Goal: Obtain resource: Download file/media

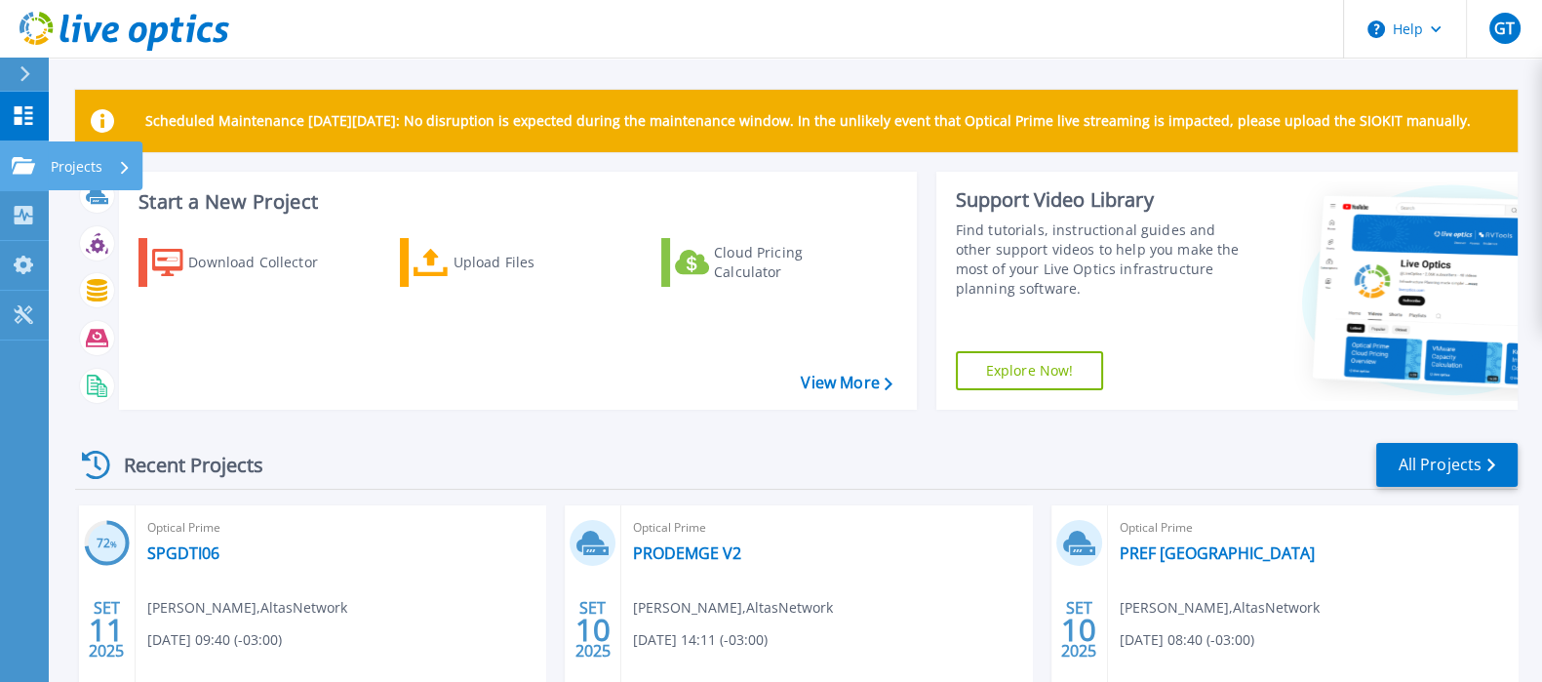
click at [25, 162] on icon at bounding box center [23, 165] width 23 height 17
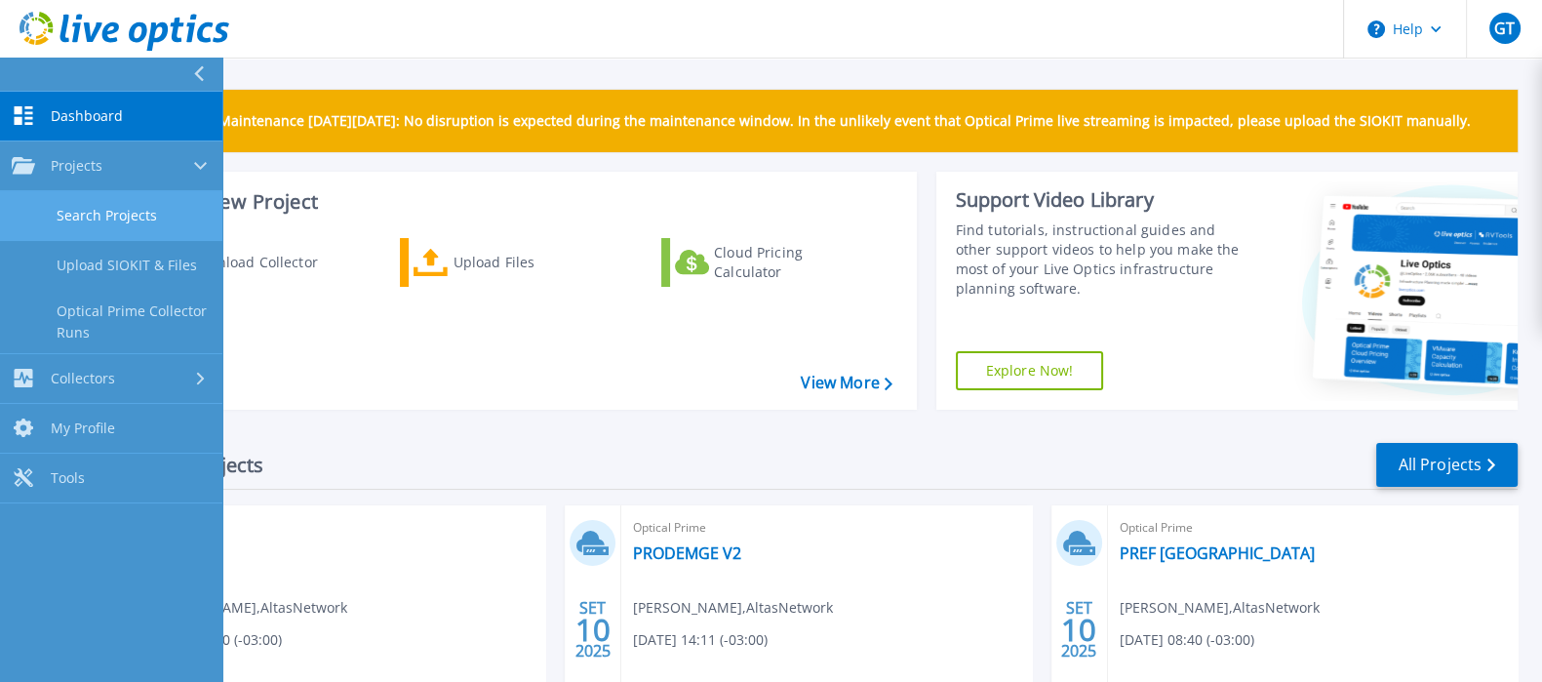
click at [129, 227] on link "Search Projects" at bounding box center [111, 216] width 222 height 50
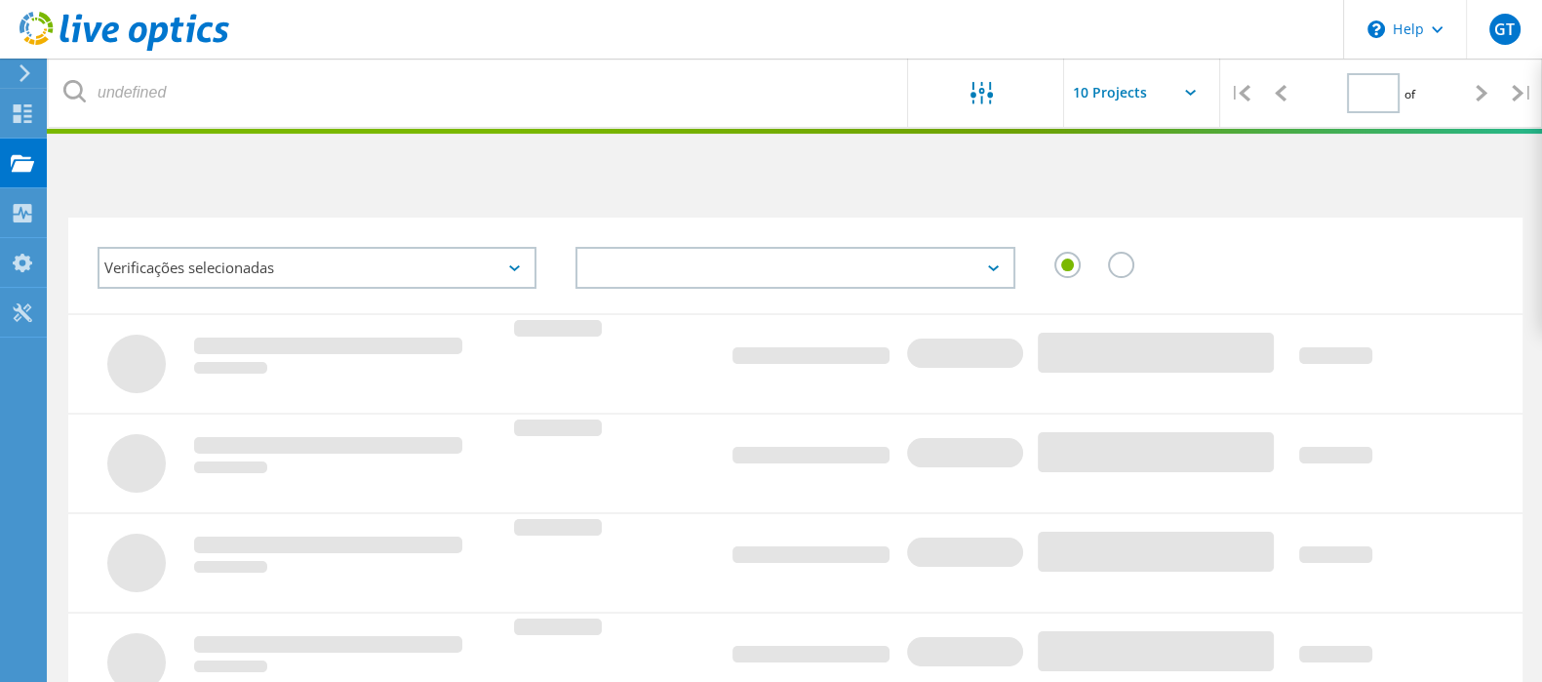
type input "1"
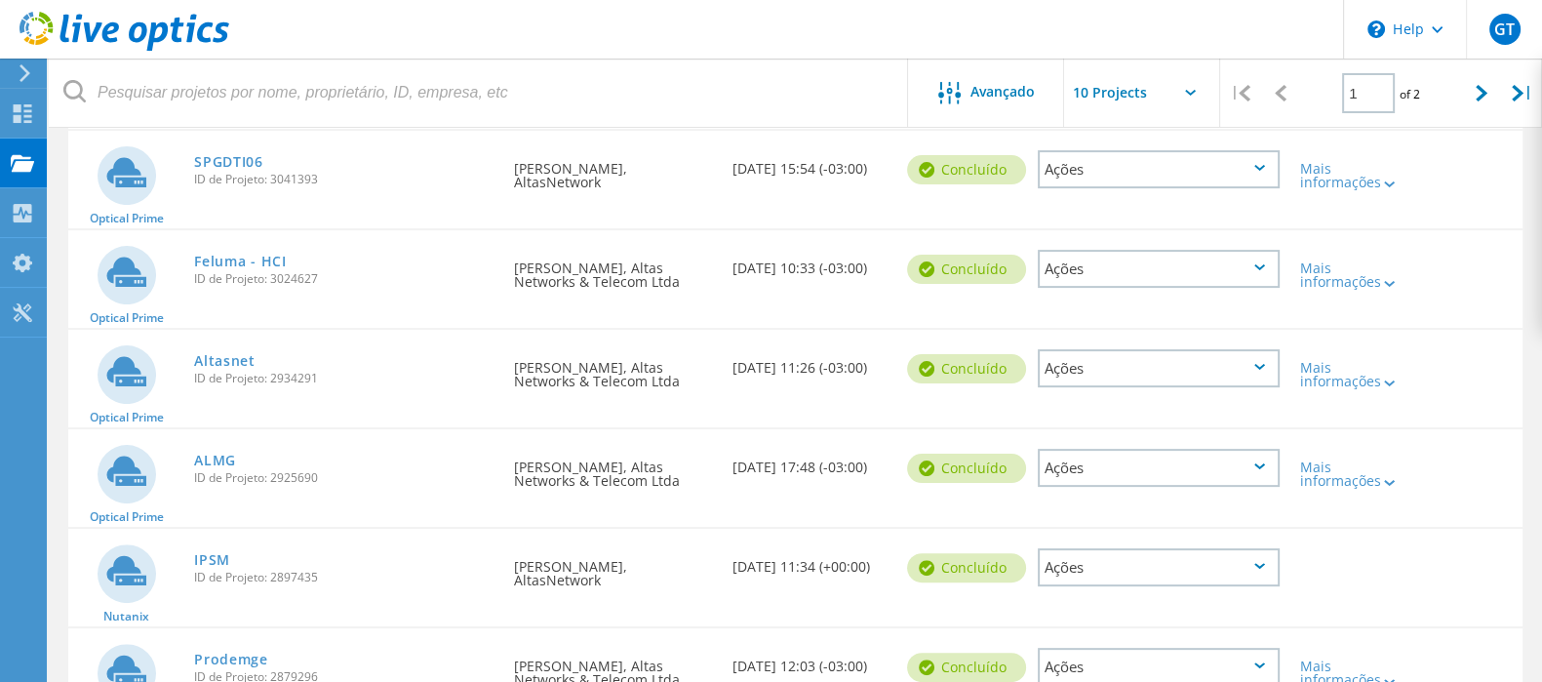
scroll to position [784, 0]
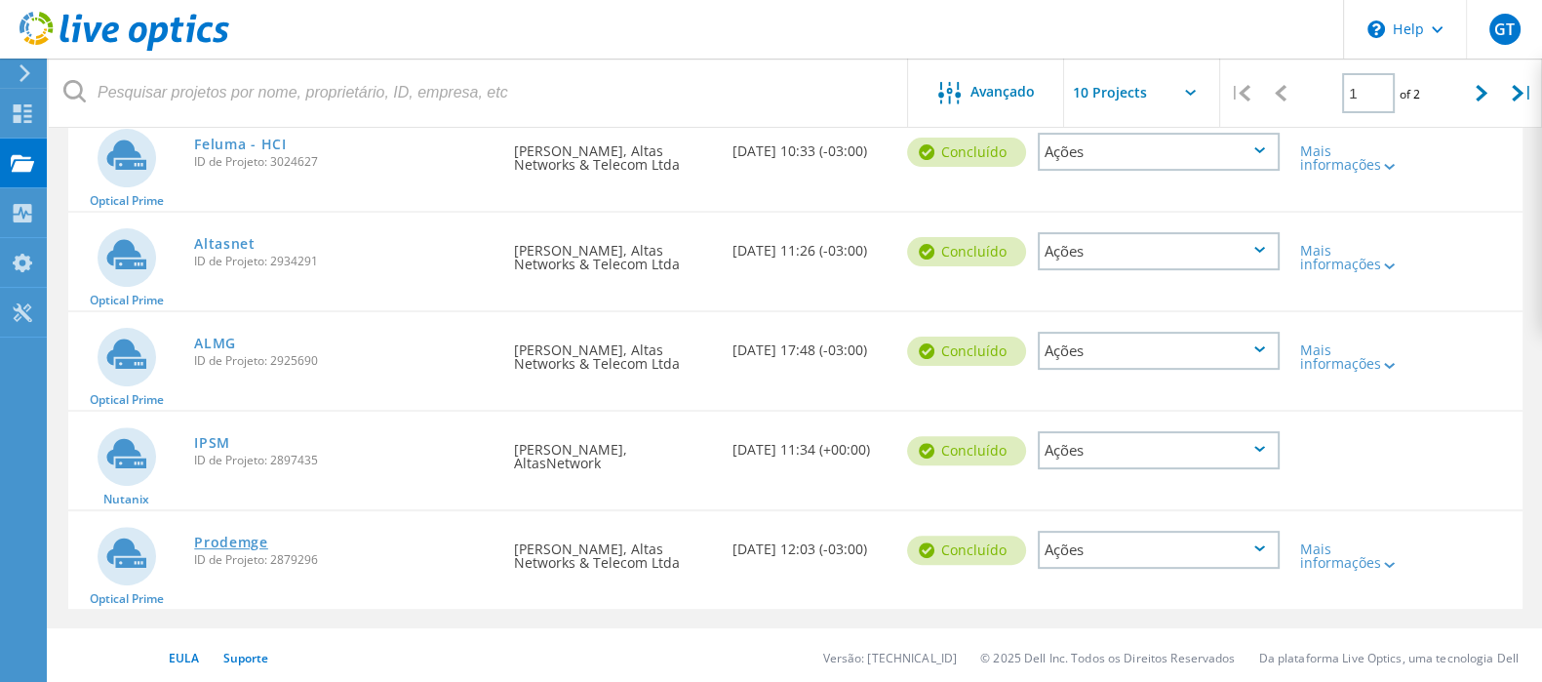
click at [209, 535] on link "Prodemge" at bounding box center [231, 542] width 74 height 14
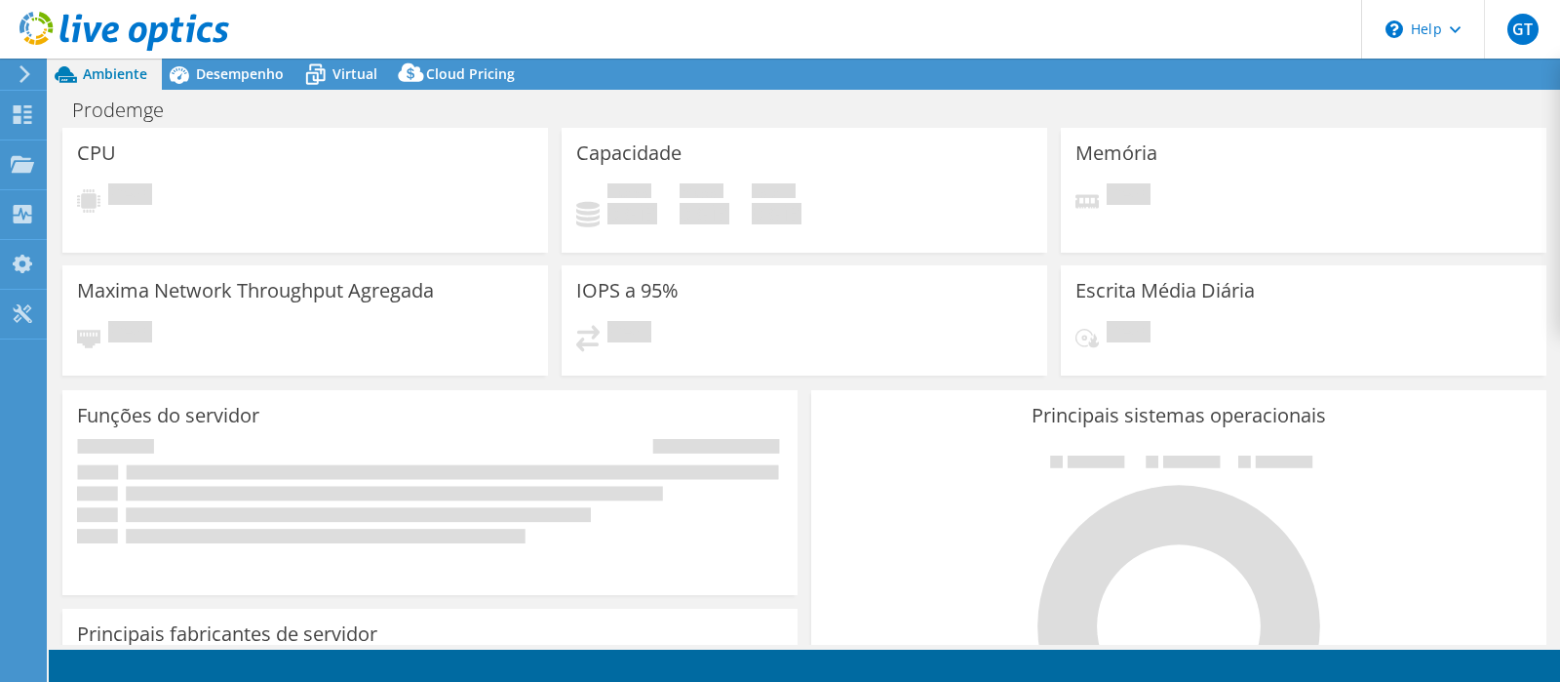
select select "USD"
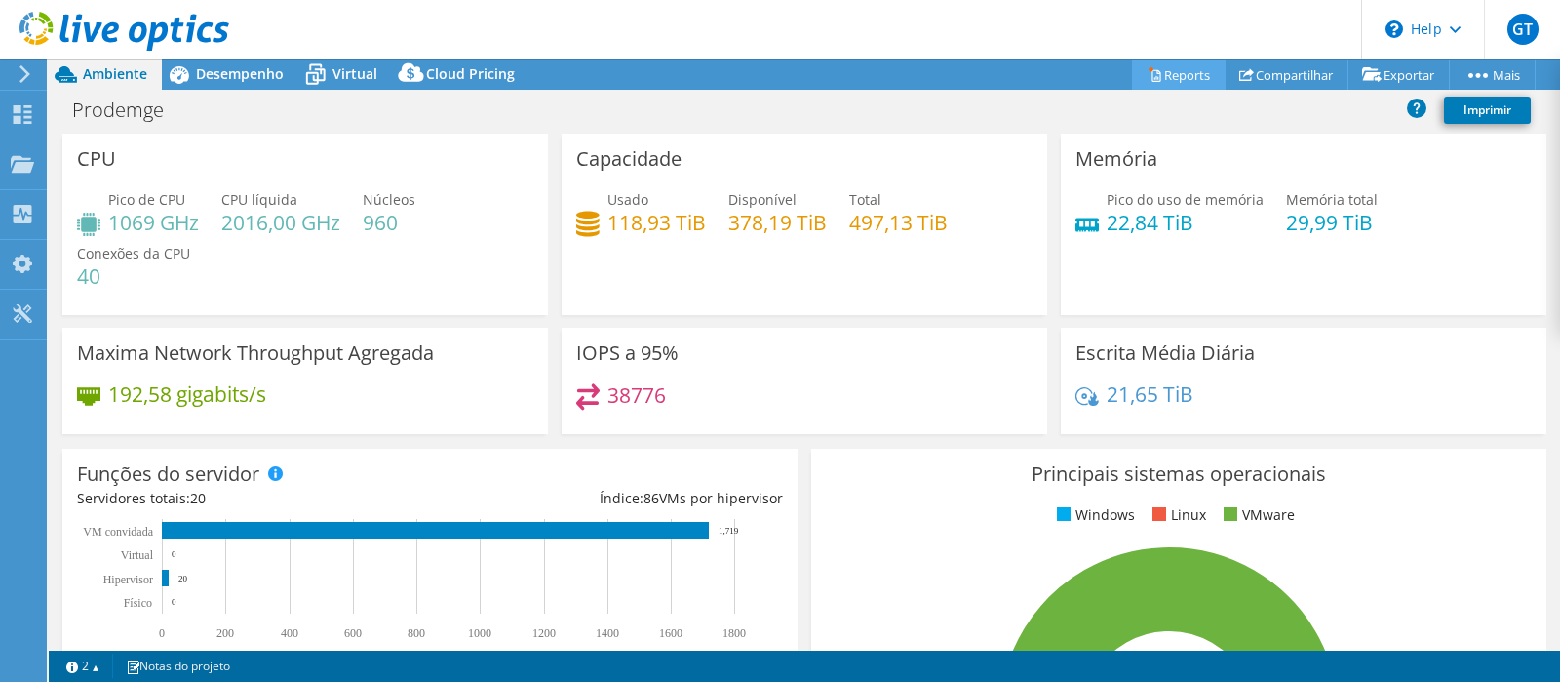
click at [1158, 66] on link "Reports" at bounding box center [1179, 74] width 94 height 30
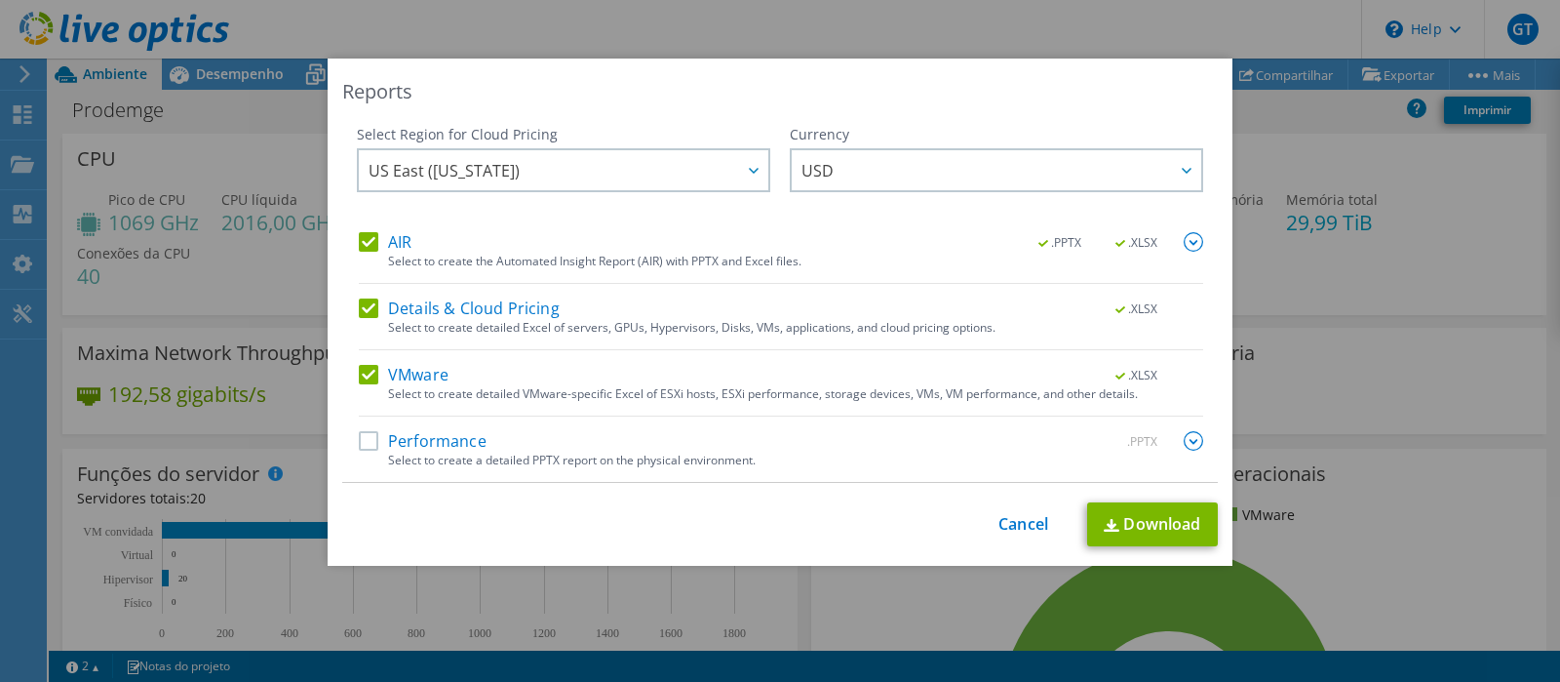
click at [373, 440] on label "Performance" at bounding box center [423, 441] width 128 height 20
click at [0, 0] on input "Performance" at bounding box center [0, 0] width 0 height 0
click at [1122, 512] on link "Download" at bounding box center [1152, 524] width 131 height 44
click at [1023, 525] on link "Cancel" at bounding box center [1024, 524] width 50 height 19
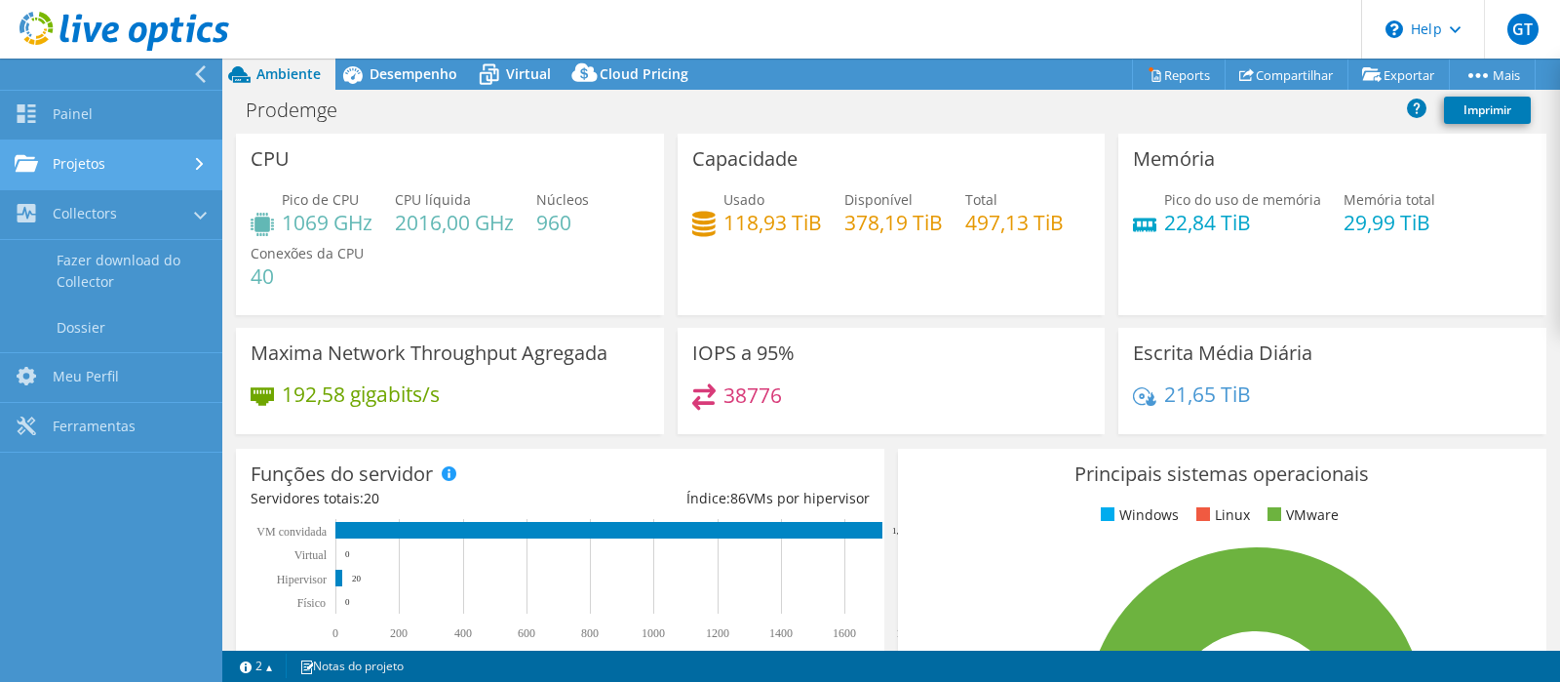
click at [102, 155] on link "Projetos" at bounding box center [111, 165] width 222 height 50
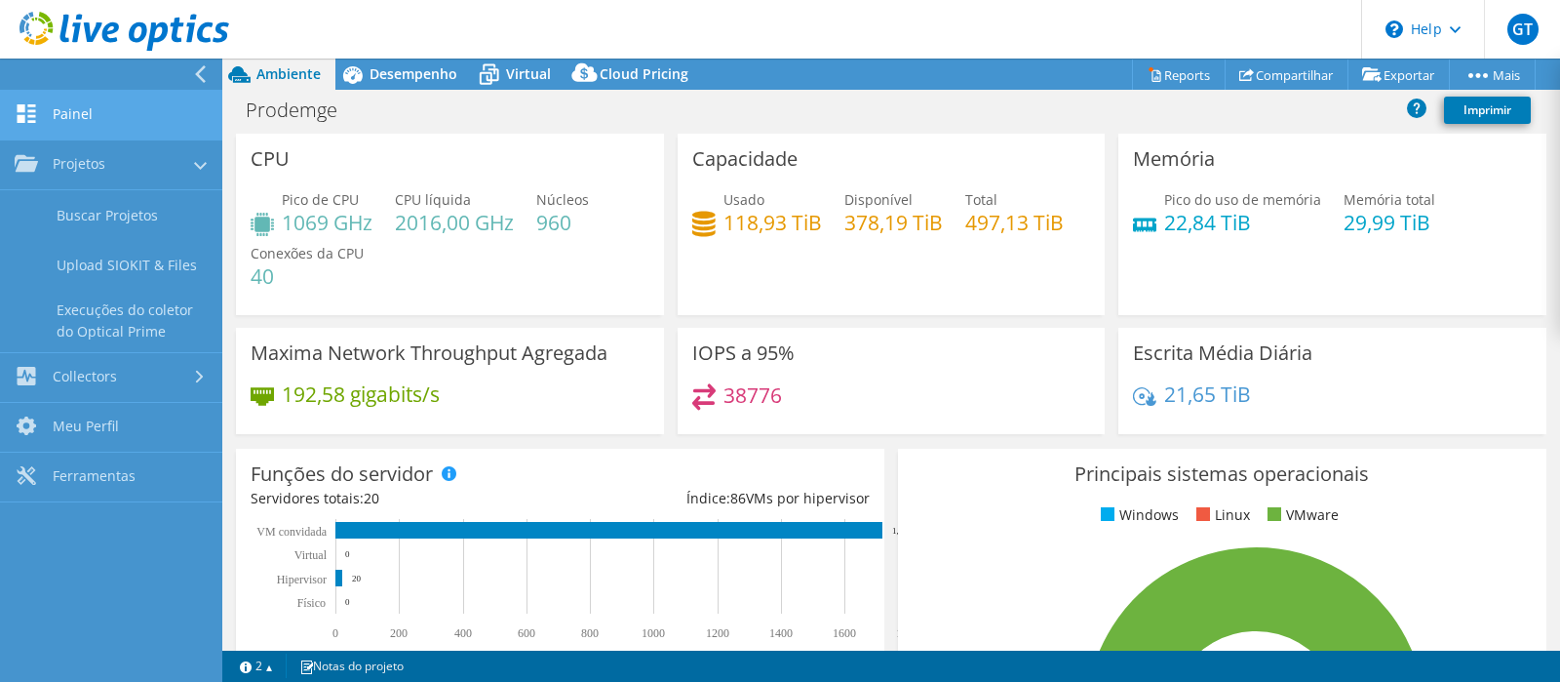
click at [78, 122] on link "Painel" at bounding box center [111, 116] width 222 height 50
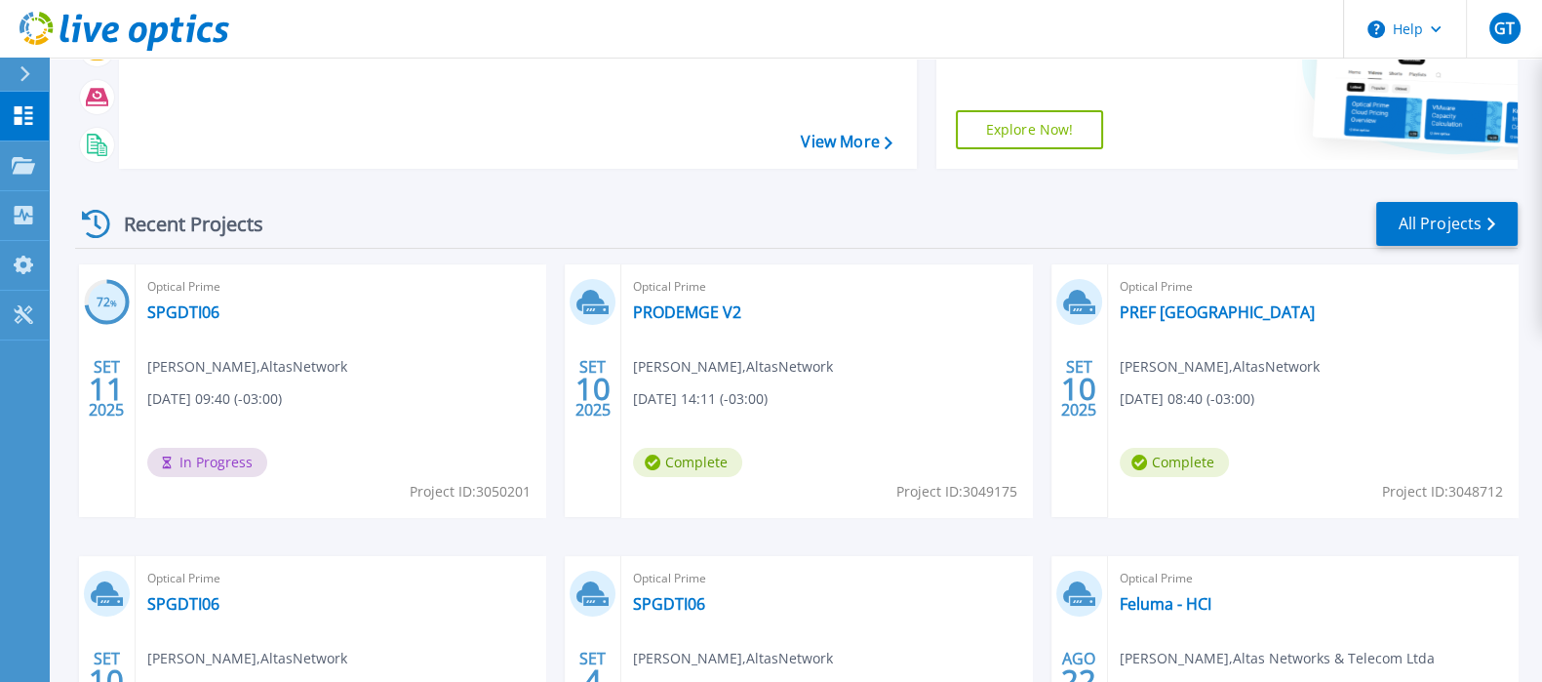
scroll to position [243, 0]
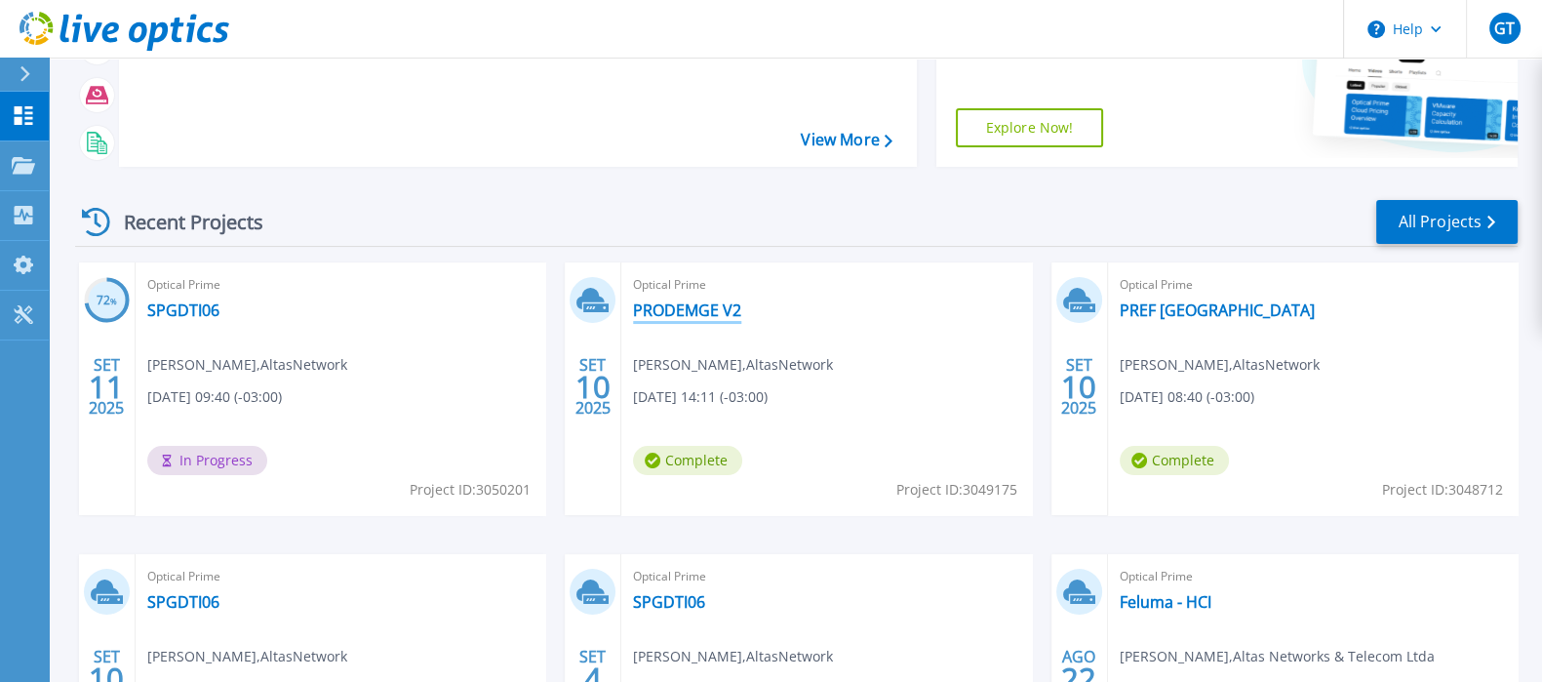
click at [675, 313] on link "PRODEMGE V2" at bounding box center [687, 310] width 108 height 20
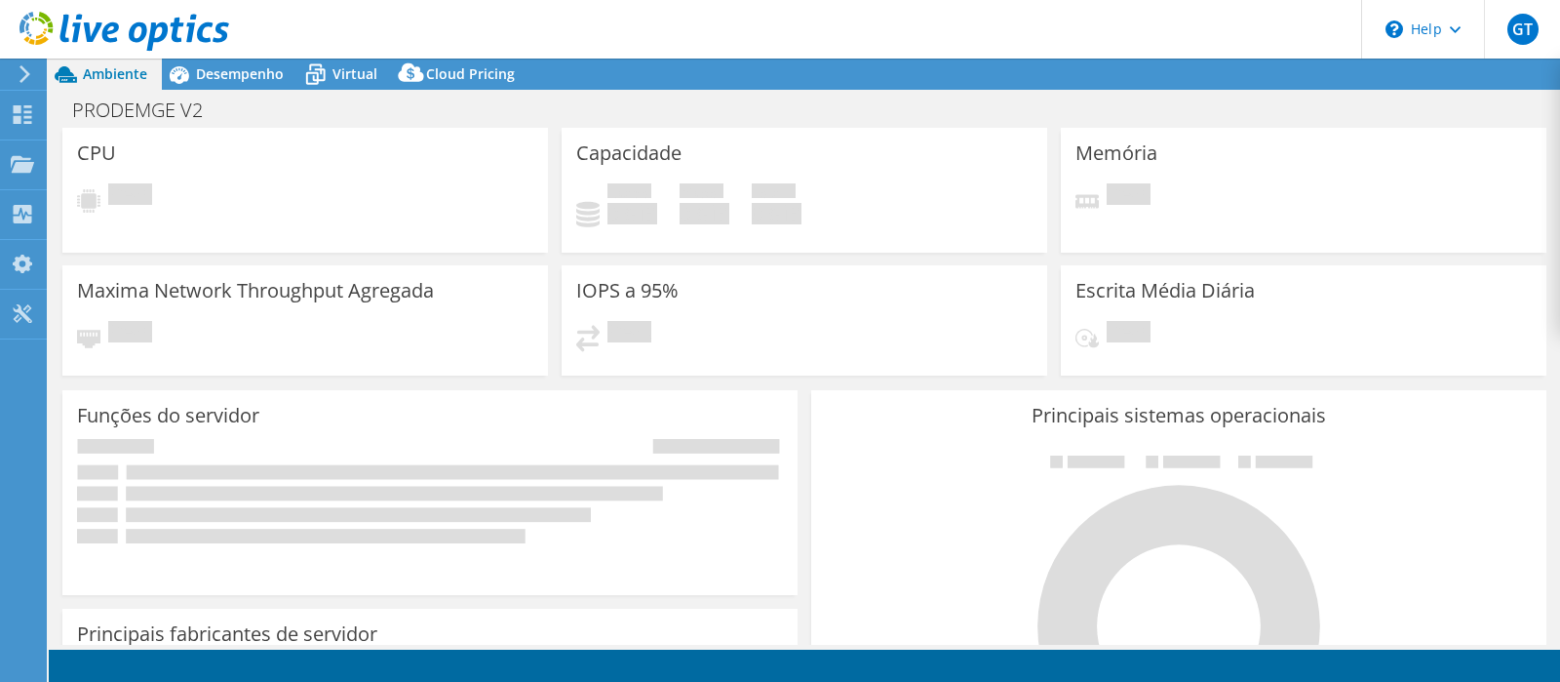
select select "USD"
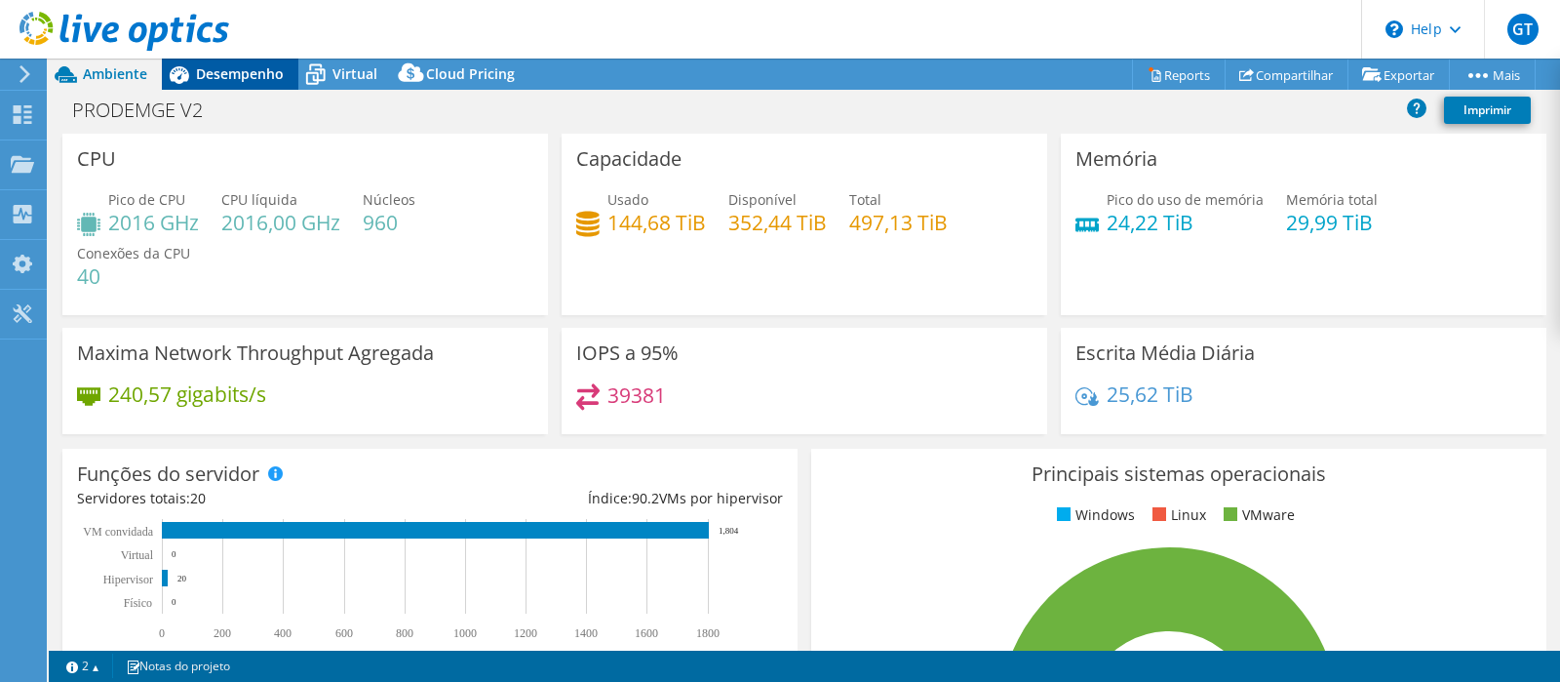
click at [196, 85] on div "Desempenho" at bounding box center [230, 74] width 137 height 31
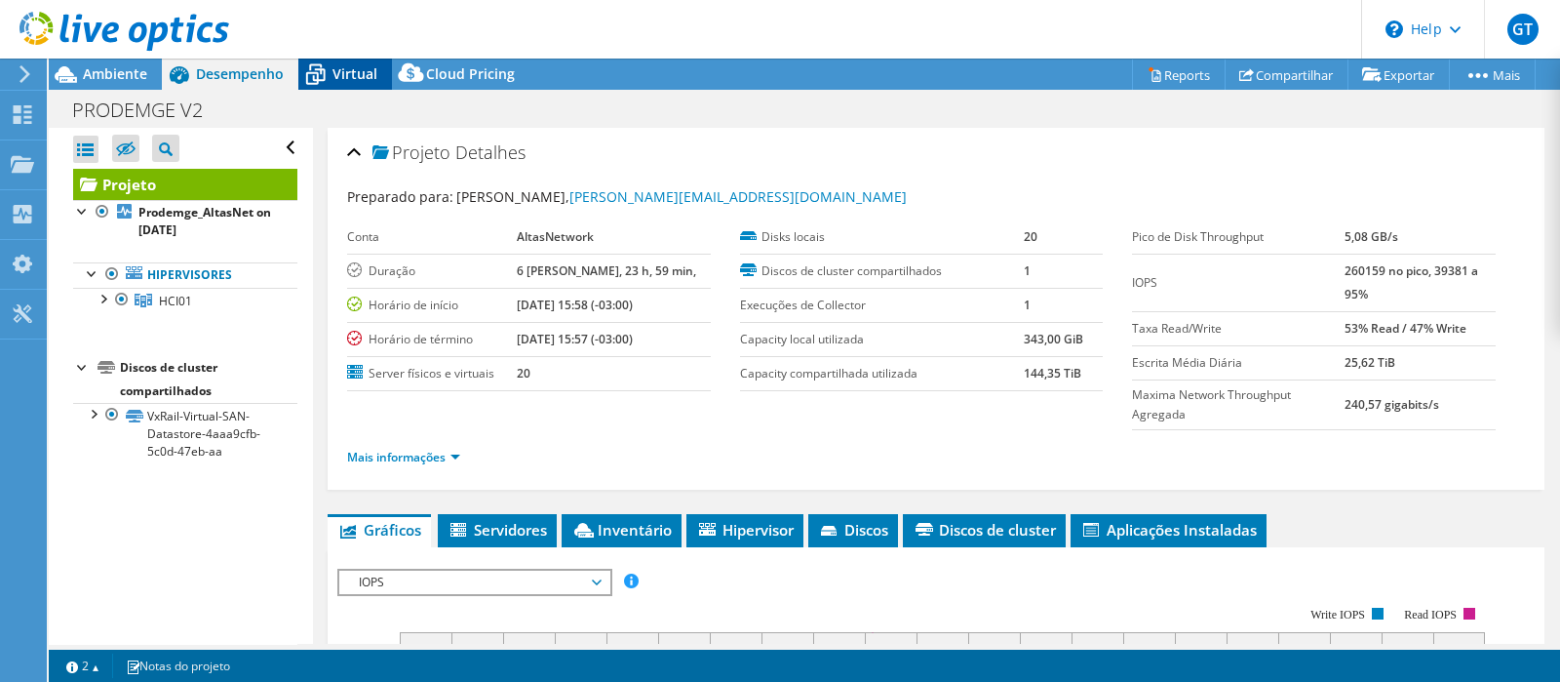
click at [347, 80] on span "Virtual" at bounding box center [355, 73] width 45 height 19
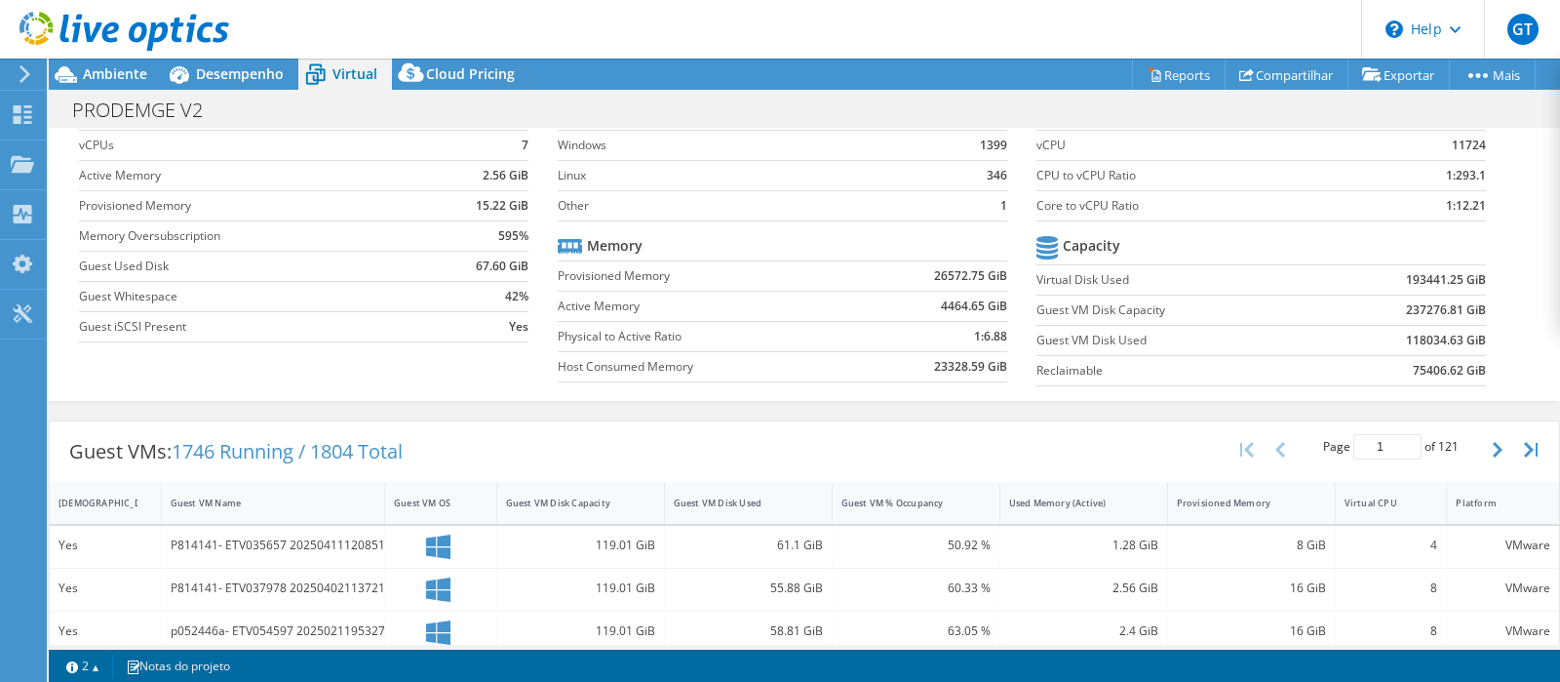
scroll to position [121, 0]
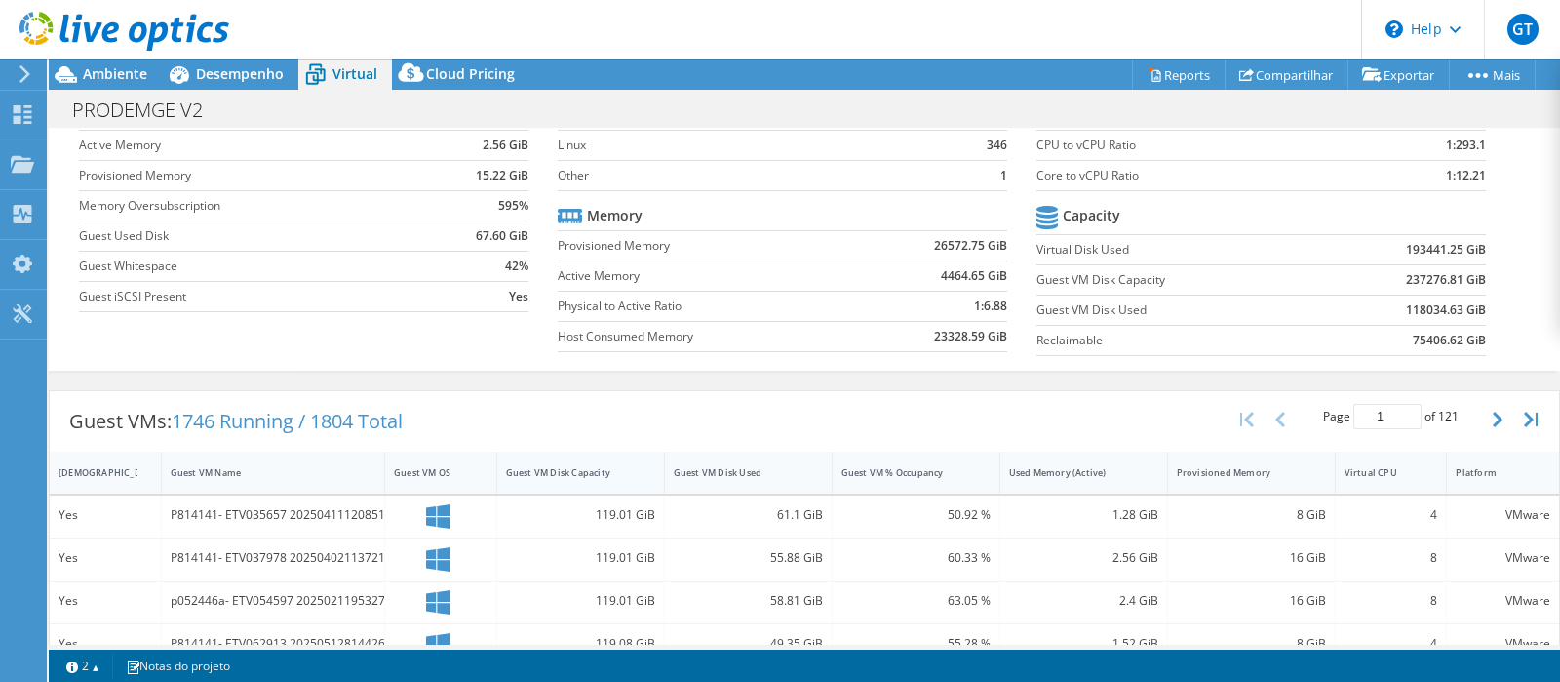
click at [549, 470] on div "Guest VM Disk Capacity" at bounding box center [569, 472] width 126 height 13
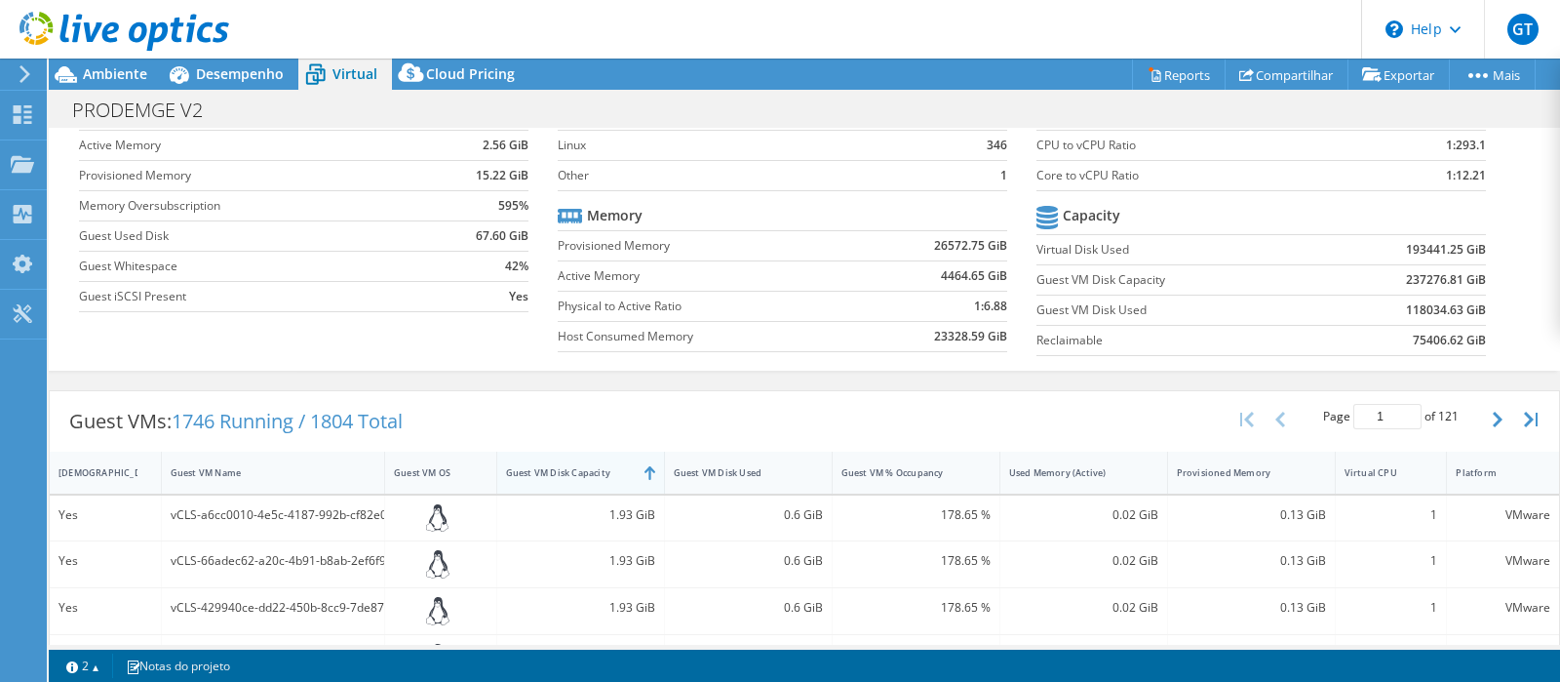
click at [549, 470] on div "Guest VM Disk Capacity" at bounding box center [569, 472] width 126 height 13
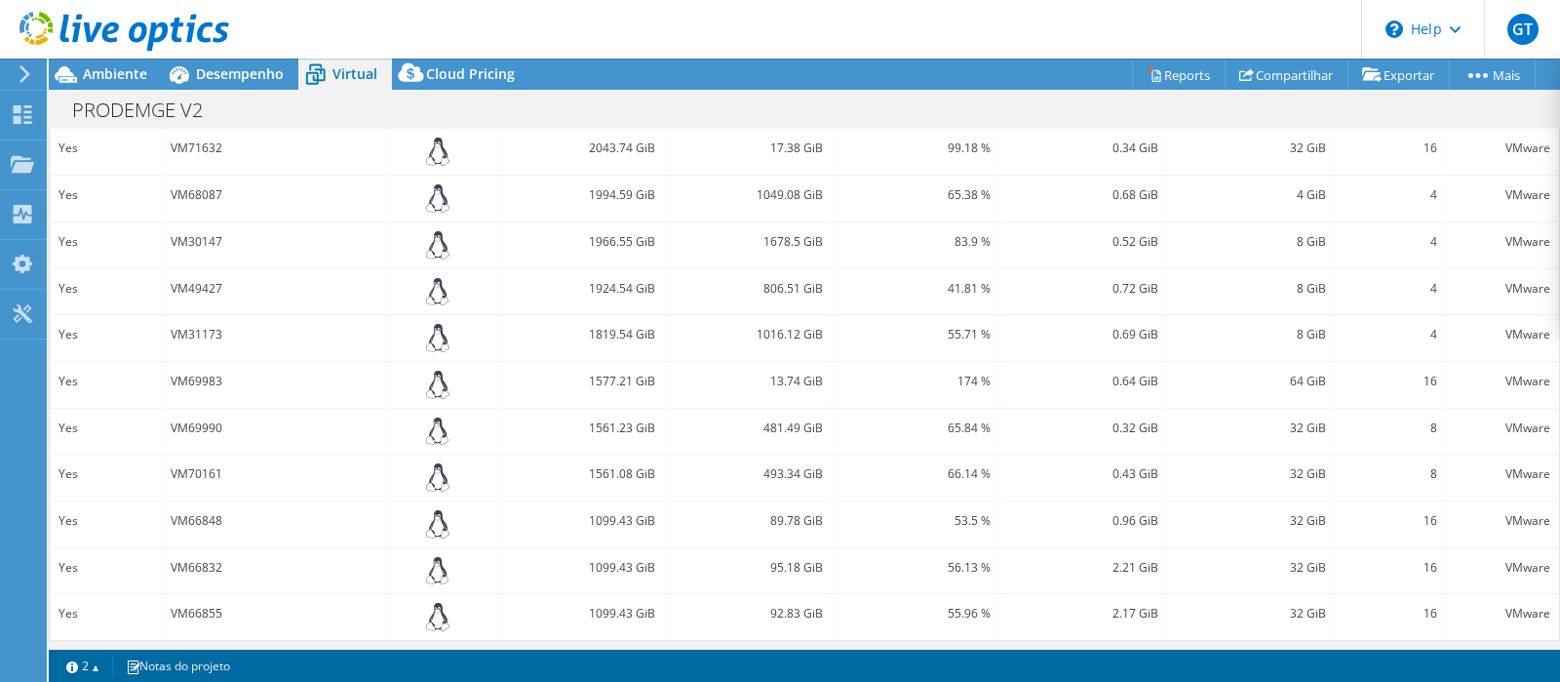
scroll to position [0, 0]
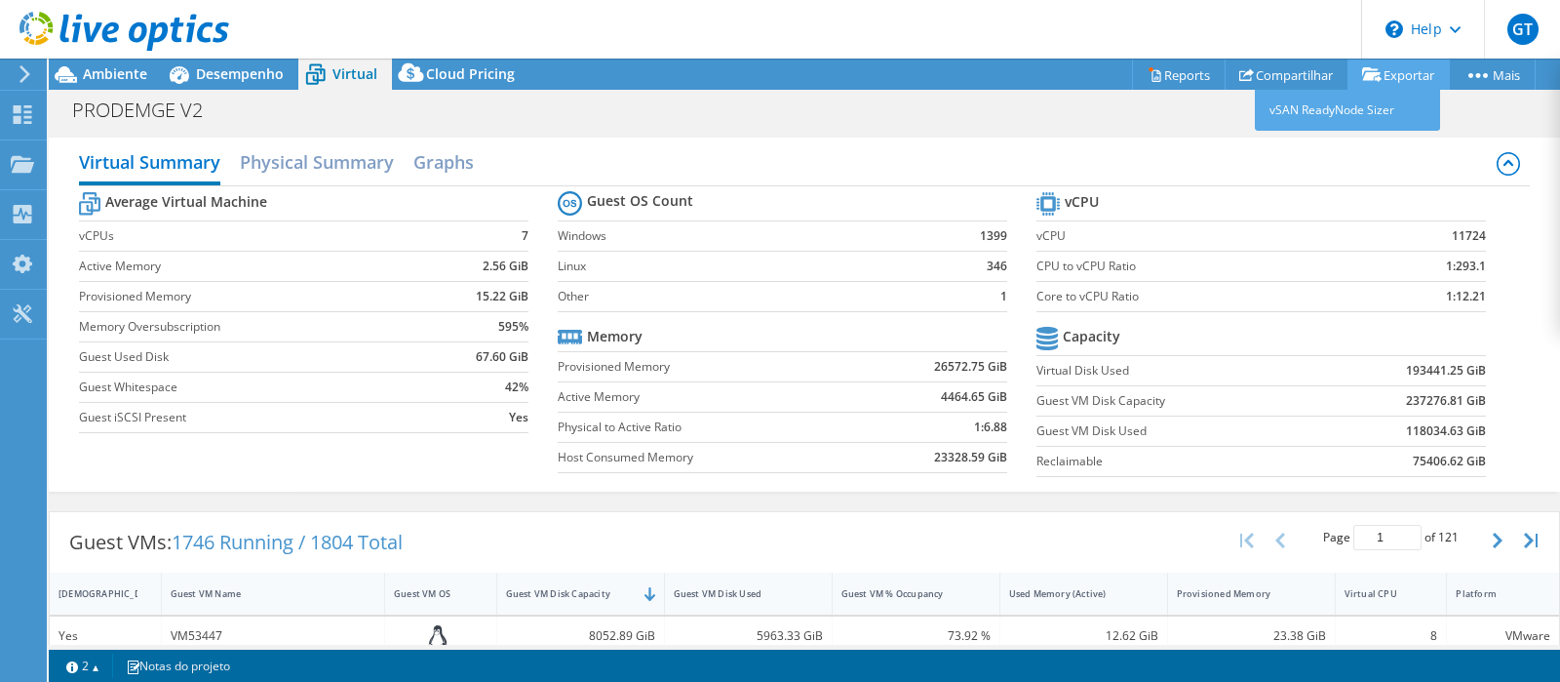
click at [1382, 66] on link "Exportar" at bounding box center [1399, 74] width 102 height 30
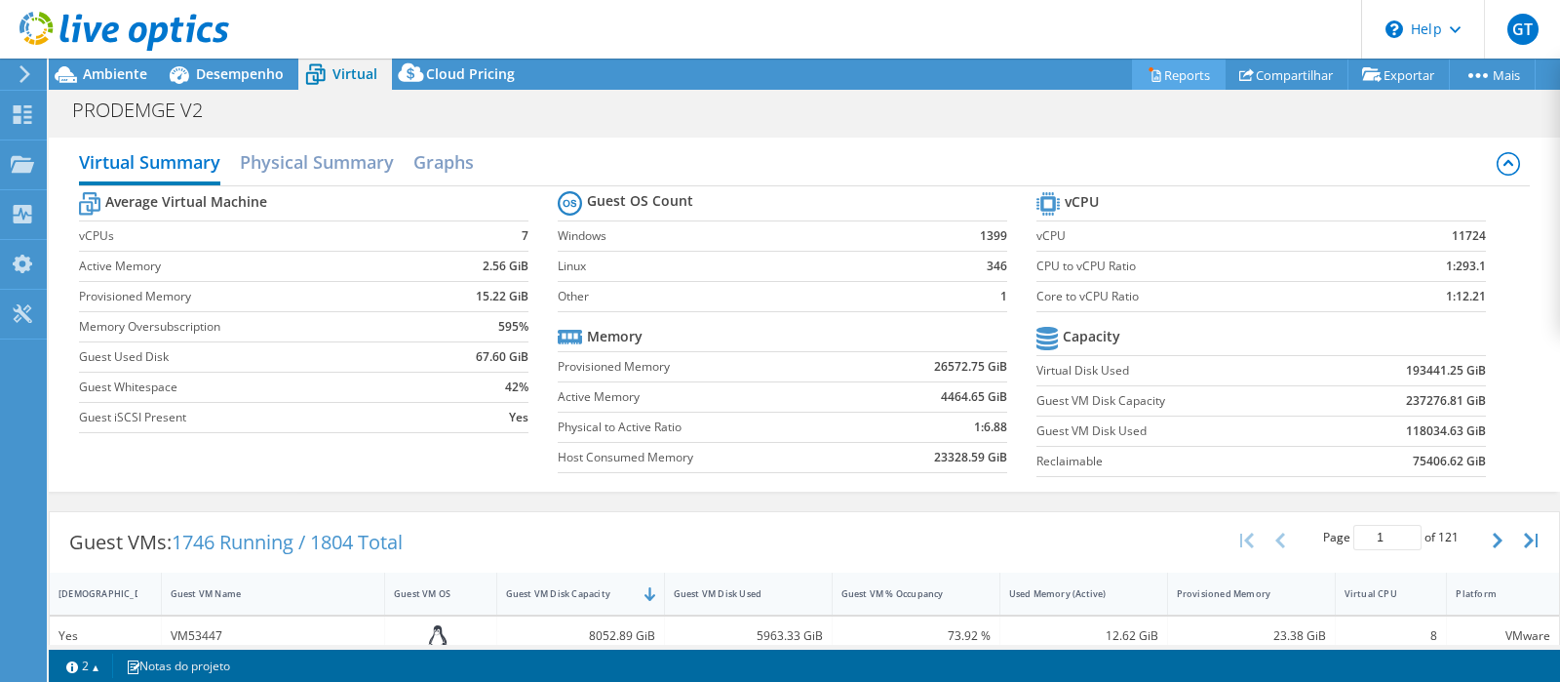
click at [1190, 77] on link "Reports" at bounding box center [1179, 74] width 94 height 30
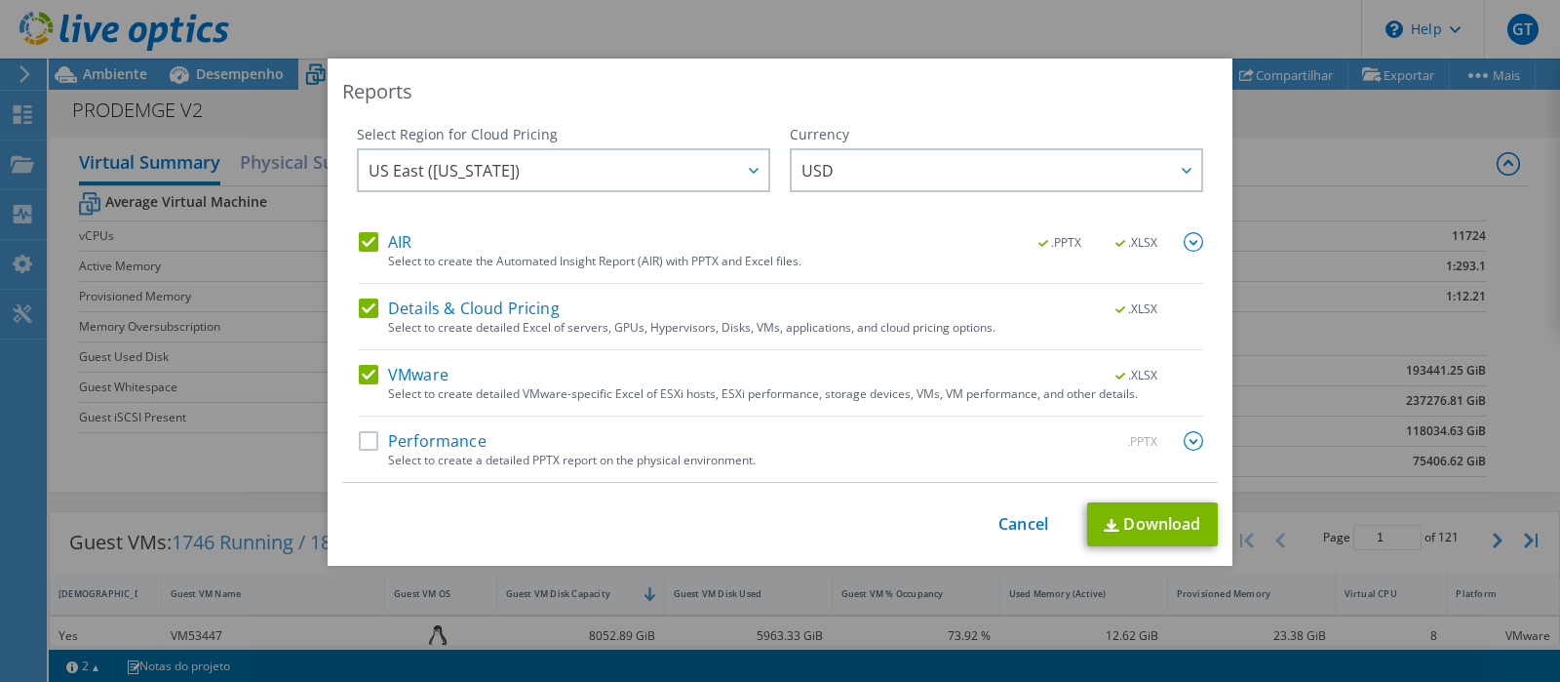
click at [359, 440] on label "Performance" at bounding box center [423, 441] width 128 height 20
click at [0, 0] on input "Performance" at bounding box center [0, 0] width 0 height 0
click at [1124, 503] on link "Download" at bounding box center [1152, 524] width 131 height 44
